Goal: Task Accomplishment & Management: Use online tool/utility

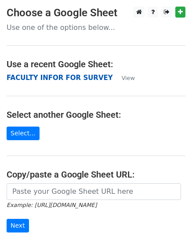
click at [72, 79] on strong "FACULTY INFOR FOR SURVEY" at bounding box center [60, 78] width 107 height 8
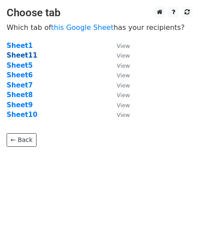
click at [31, 54] on strong "Sheet11" at bounding box center [22, 56] width 31 height 8
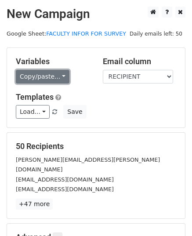
click at [58, 76] on link "Copy/paste..." at bounding box center [43, 77] width 54 height 14
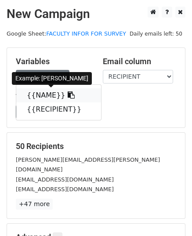
click at [47, 97] on link "{{NAME}}" at bounding box center [58, 96] width 85 height 14
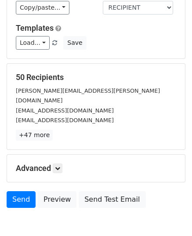
scroll to position [104, 0]
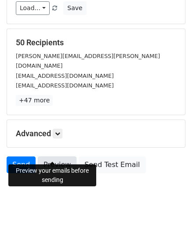
click at [60, 157] on link "Preview" at bounding box center [57, 165] width 39 height 17
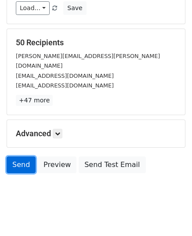
click at [22, 157] on link "Send" at bounding box center [21, 165] width 29 height 17
